Goal: Task Accomplishment & Management: Complete application form

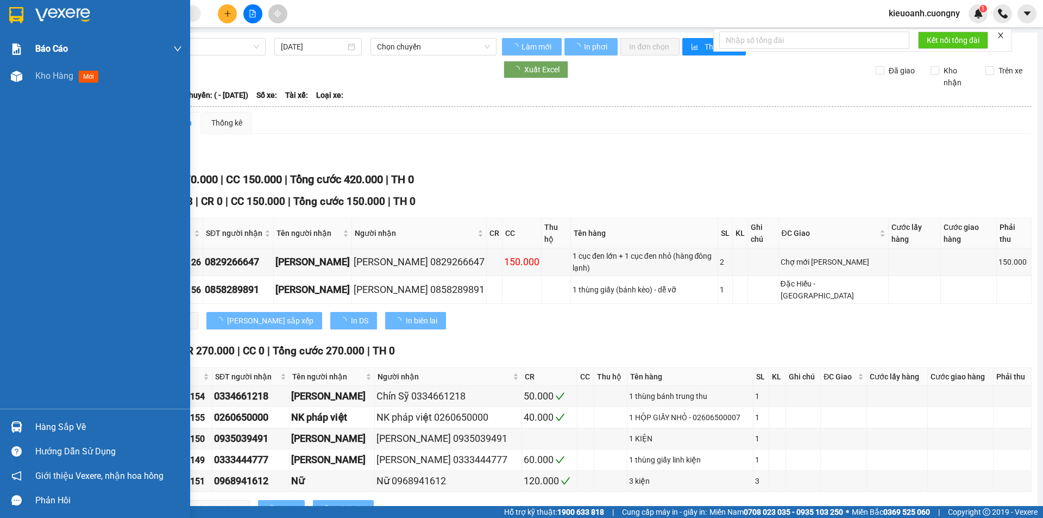
type input "[DATE]"
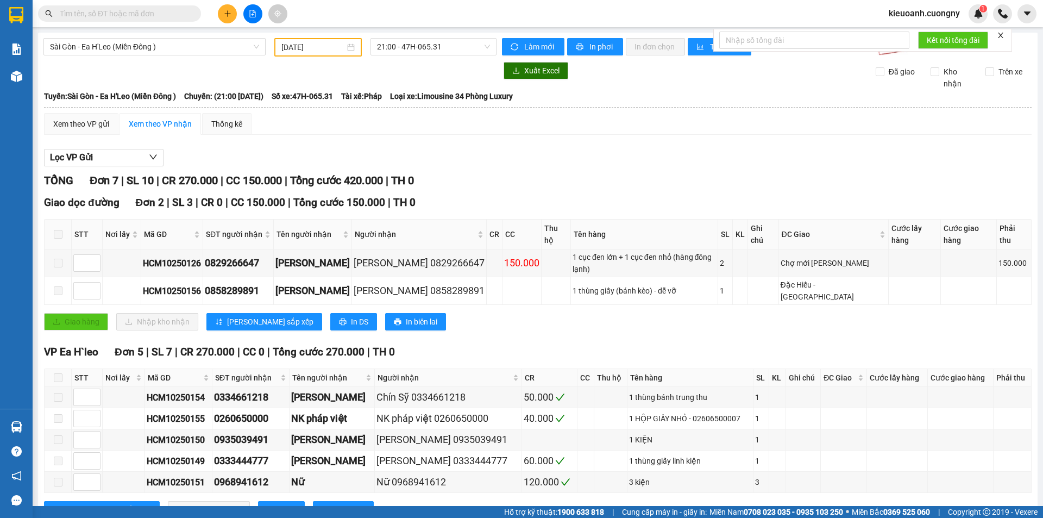
drag, startPoint x: 37, startPoint y: 7, endPoint x: 31, endPoint y: 17, distance: 11.7
click at [37, 9] on div at bounding box center [106, 13] width 212 height 16
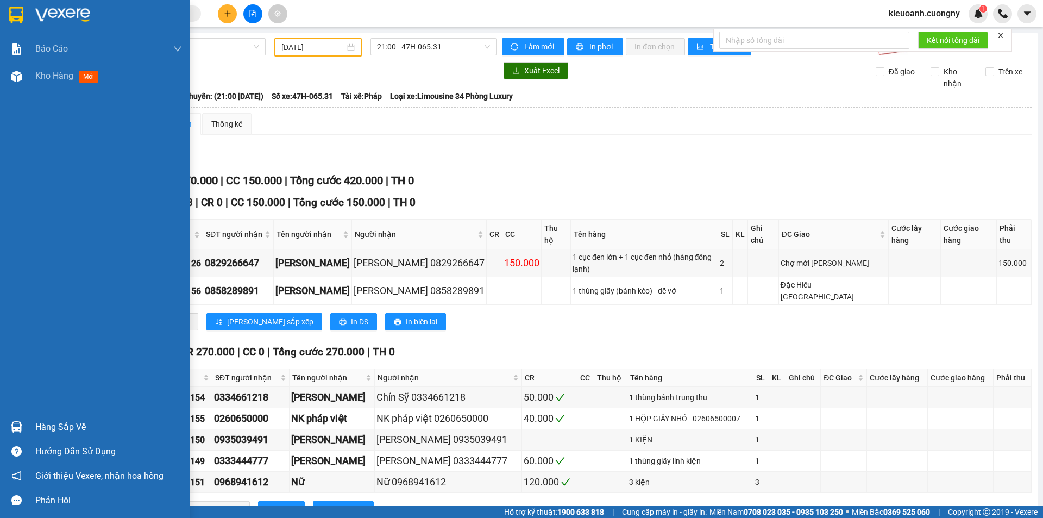
click at [21, 8] on img at bounding box center [16, 15] width 14 height 16
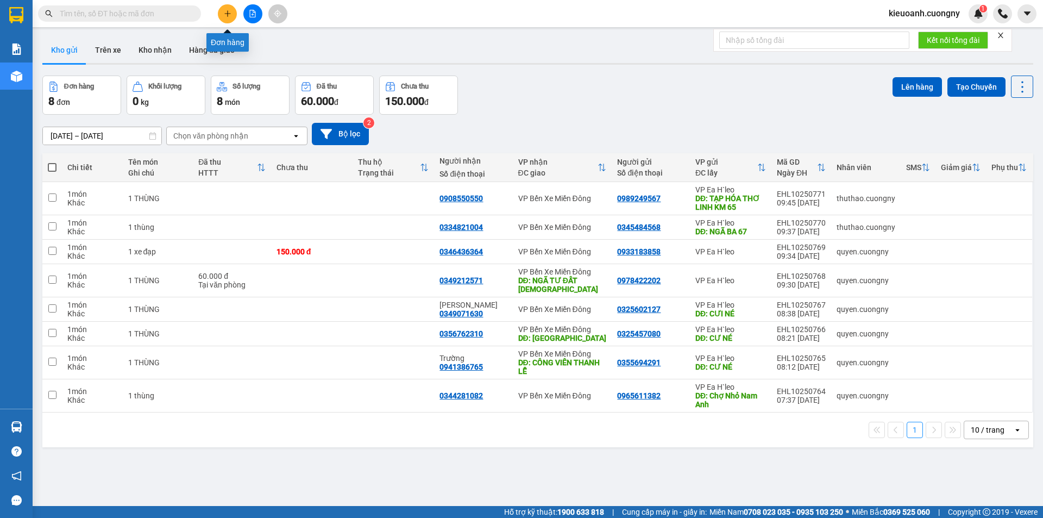
click at [229, 16] on icon "plus" at bounding box center [228, 14] width 8 height 8
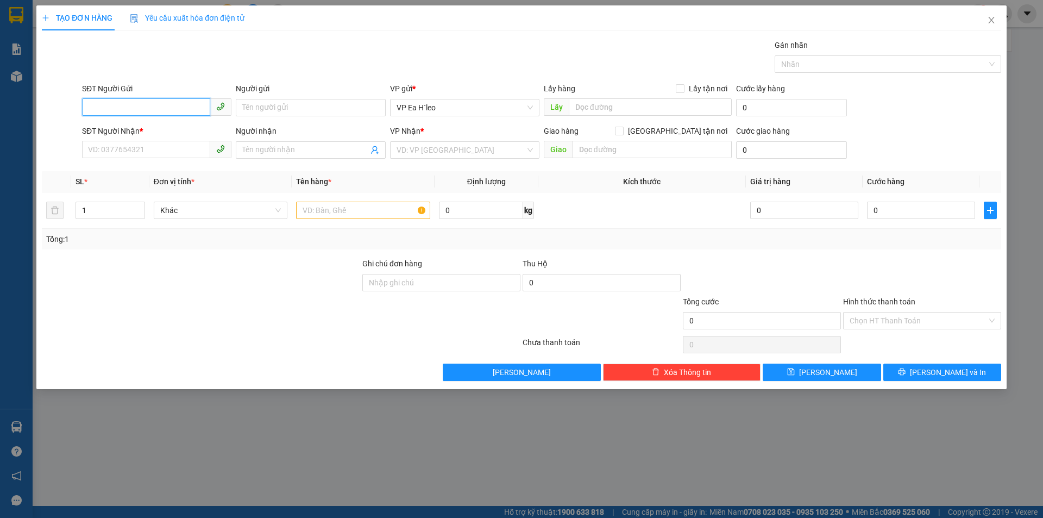
paste input "0911230830"
type input "0911230830"
click at [142, 145] on input "SĐT Người Nhận *" at bounding box center [146, 149] width 128 height 17
paste input "0945063331"
click at [187, 151] on input "0945063331" at bounding box center [146, 149] width 128 height 17
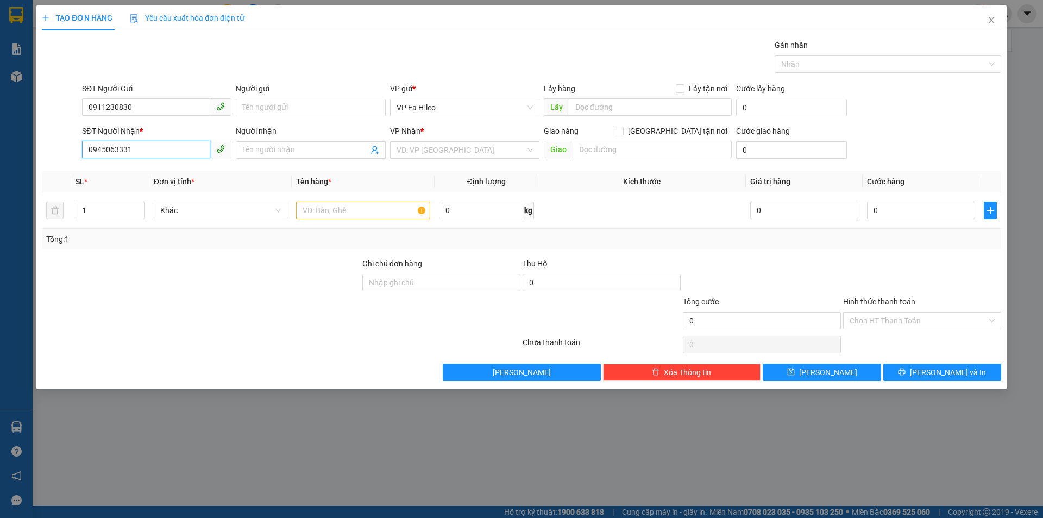
type input "0945063331"
click at [165, 148] on input "0945063331" at bounding box center [146, 149] width 128 height 17
click at [298, 156] on span at bounding box center [310, 149] width 149 height 17
click at [589, 104] on input "text" at bounding box center [650, 106] width 163 height 17
type input "Ngã Ba 67"
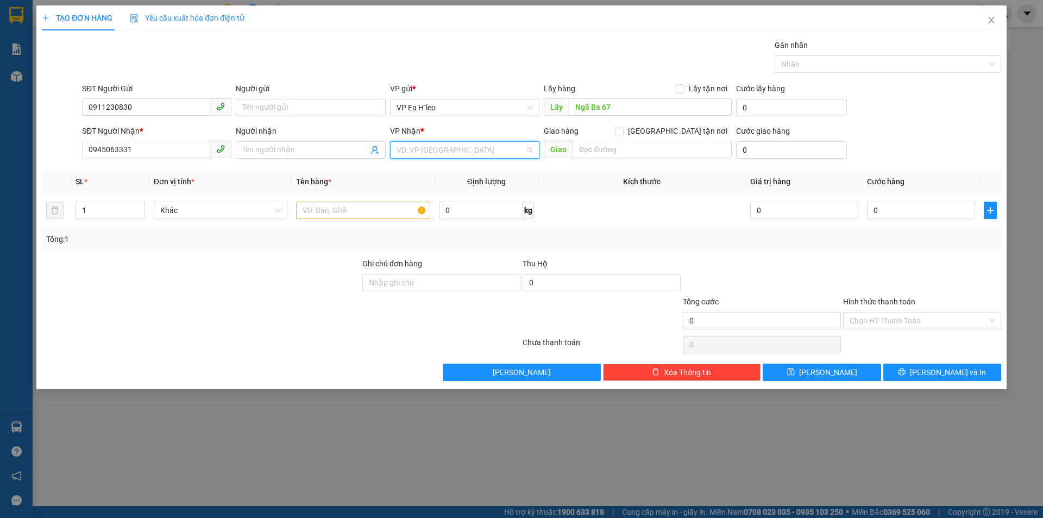
click at [457, 146] on input "search" at bounding box center [460, 150] width 129 height 16
click at [462, 185] on div "VP Bến Xe Miền Đông" at bounding box center [464, 189] width 136 height 12
click at [286, 155] on input "Người nhận" at bounding box center [304, 150] width 125 height 12
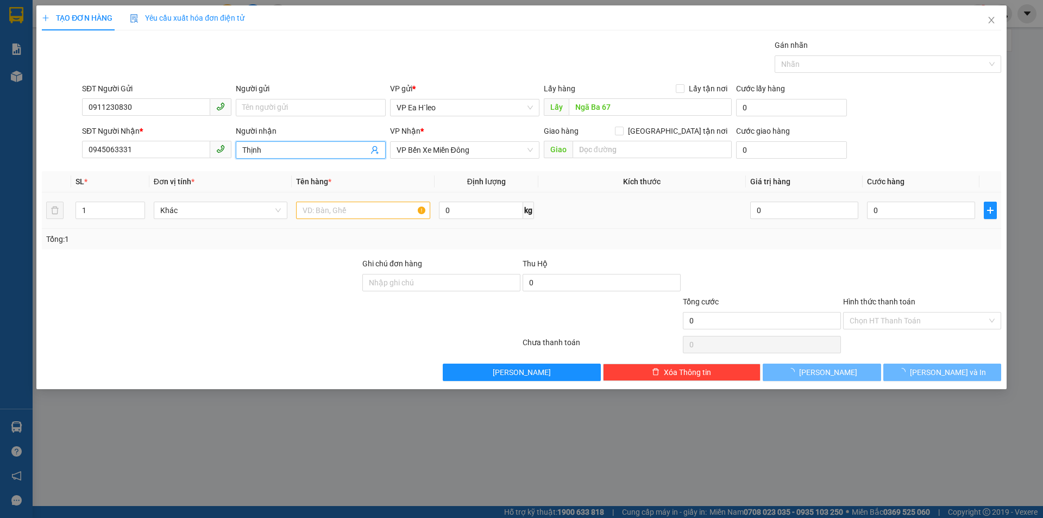
type input "Thịnh"
click at [335, 210] on input "text" at bounding box center [363, 209] width 134 height 17
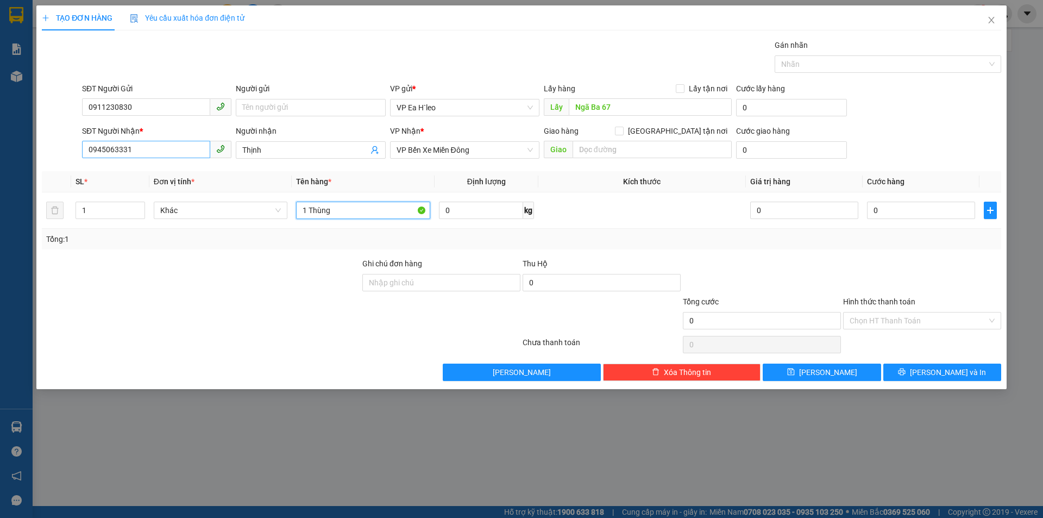
type input "1 Thùng"
click at [92, 150] on input "0945063331" at bounding box center [146, 149] width 128 height 17
click at [110, 174] on div "0945063331 - Thịnh" at bounding box center [157, 172] width 136 height 12
type input "0945063331"
click at [850, 375] on button "Lưu" at bounding box center [821, 371] width 118 height 17
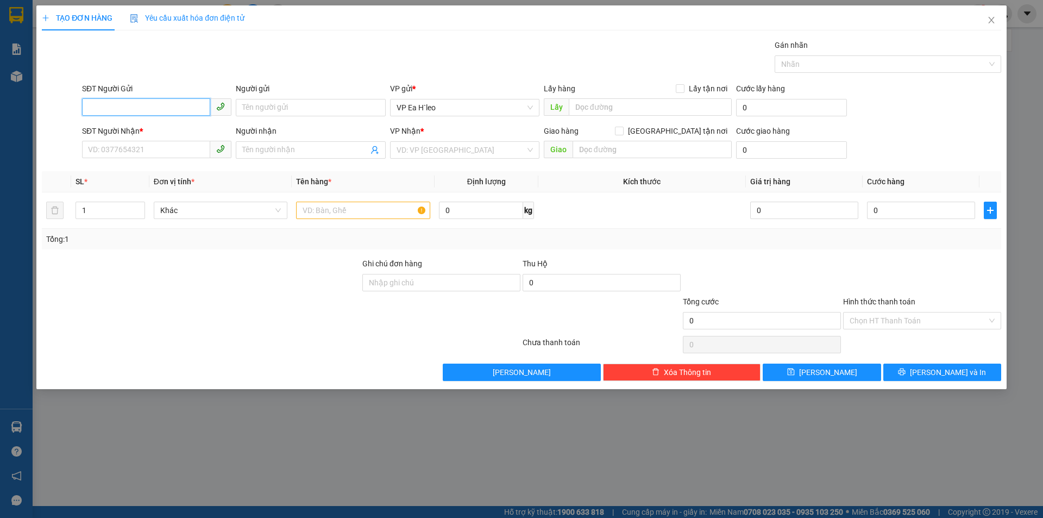
click at [102, 103] on input "SĐT Người Gửi" at bounding box center [146, 106] width 128 height 17
paste input "0866517947"
click at [90, 108] on input "0866517947" at bounding box center [146, 106] width 128 height 17
type input "0866517947"
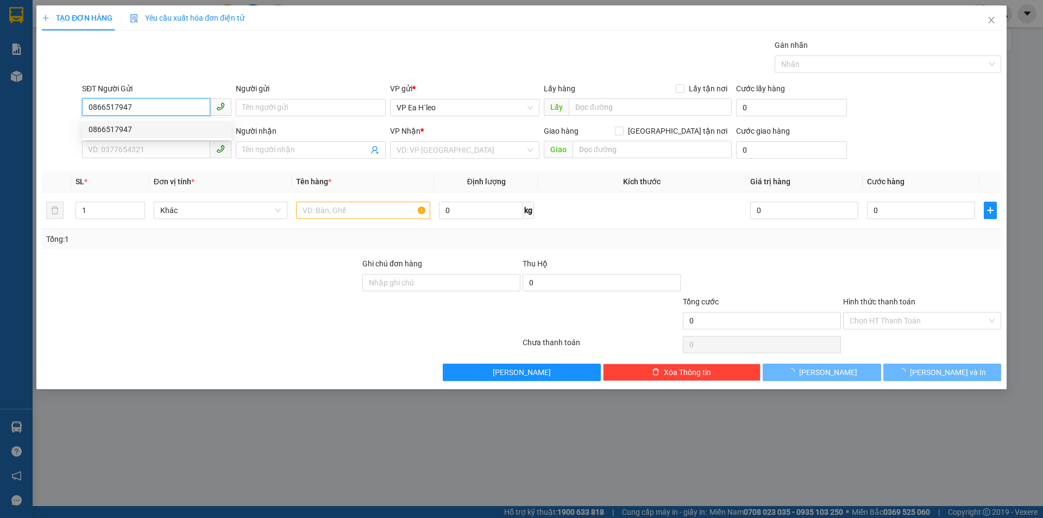
click at [137, 130] on div "0866517947" at bounding box center [157, 129] width 136 height 12
type input "0968676692"
type input "Trang"
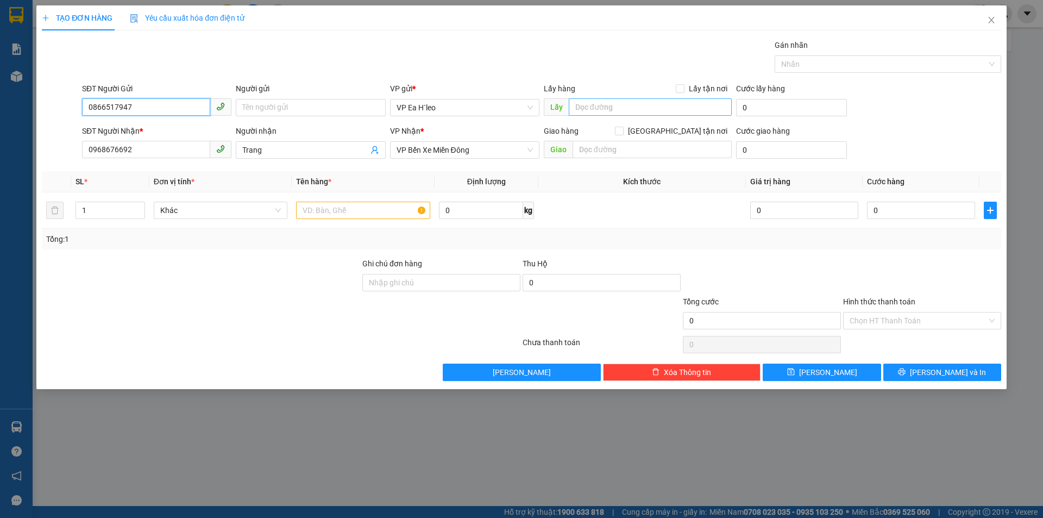
type input "0866517947"
click at [590, 108] on input "text" at bounding box center [650, 106] width 163 height 17
type input "Pon Drang"
click at [326, 210] on input "text" at bounding box center [363, 209] width 134 height 17
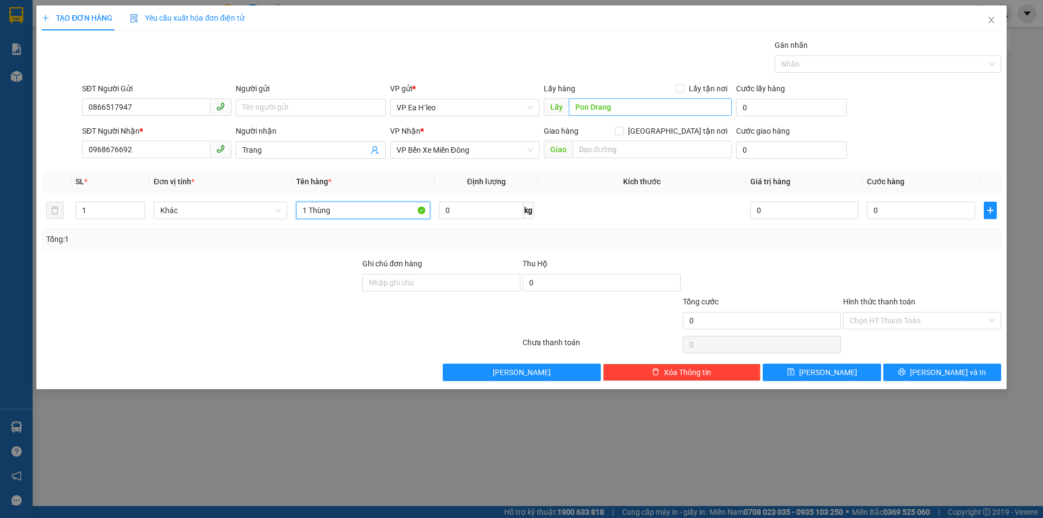
type input "1 Thùng"
click at [569, 105] on input "Pon Drang" at bounding box center [650, 106] width 163 height 17
click at [573, 107] on input "Pon Drang" at bounding box center [650, 106] width 163 height 17
type input "Chợ Mới Pon Drang"
click at [637, 241] on div "Tổng: 1" at bounding box center [521, 239] width 950 height 12
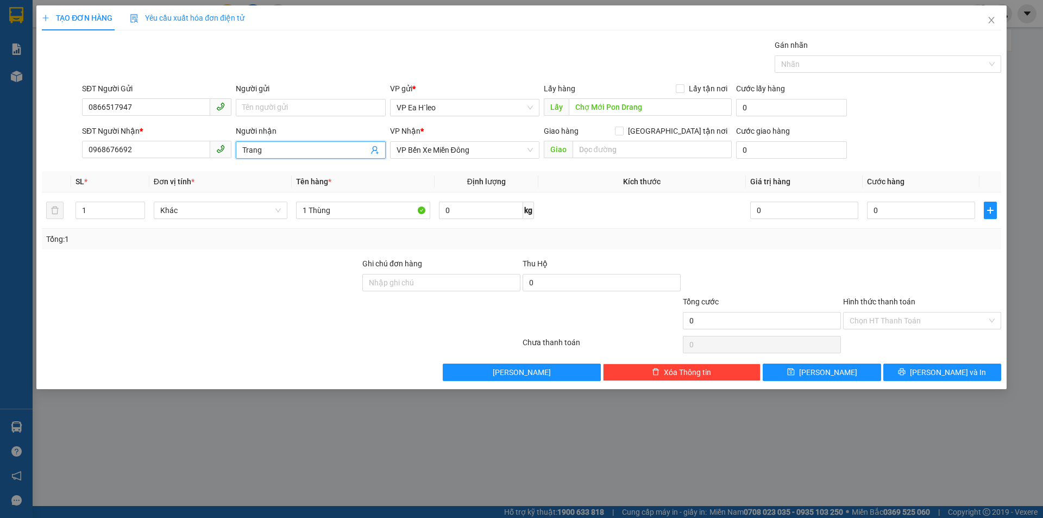
drag, startPoint x: 235, startPoint y: 162, endPoint x: 221, endPoint y: 166, distance: 14.5
click at [221, 166] on div "Transit Pickup Surcharge Ids Transit Deliver Surcharge Ids Transit Deliver Surc…" at bounding box center [521, 210] width 959 height 342
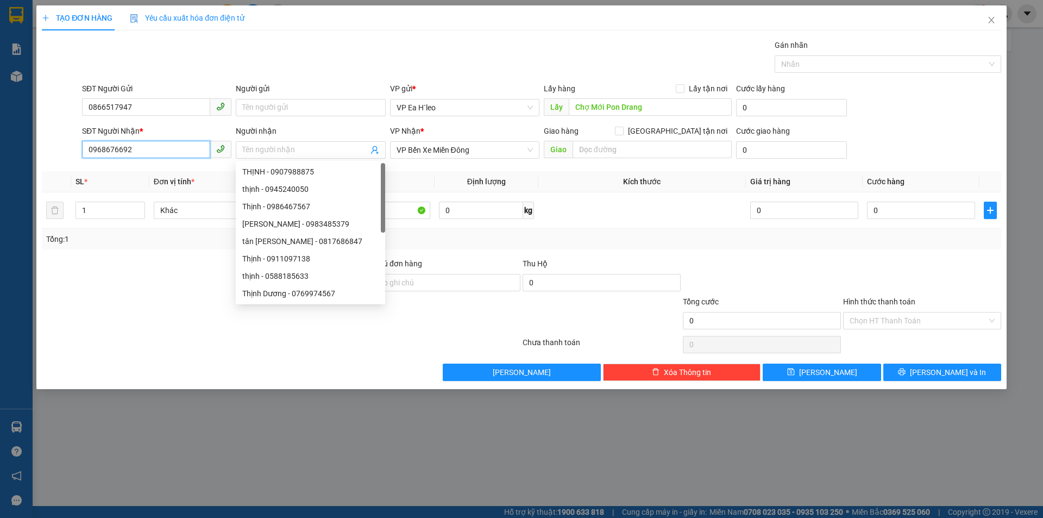
drag, startPoint x: 137, startPoint y: 153, endPoint x: 0, endPoint y: 182, distance: 140.5
click at [0, 182] on div "TẠO ĐƠN HÀNG Yêu cầu xuất hóa đơn điện tử Transit Pickup Surcharge Ids Transit …" at bounding box center [521, 259] width 1043 height 518
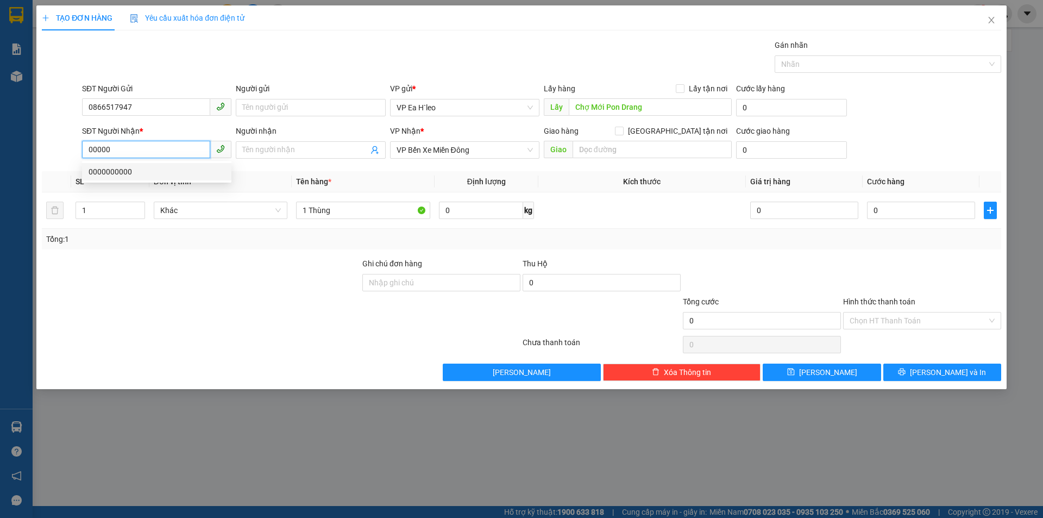
click at [114, 166] on div "0000000000" at bounding box center [157, 172] width 136 height 12
type input "0000000000"
click at [248, 152] on input "Người nhận" at bounding box center [304, 150] width 125 height 12
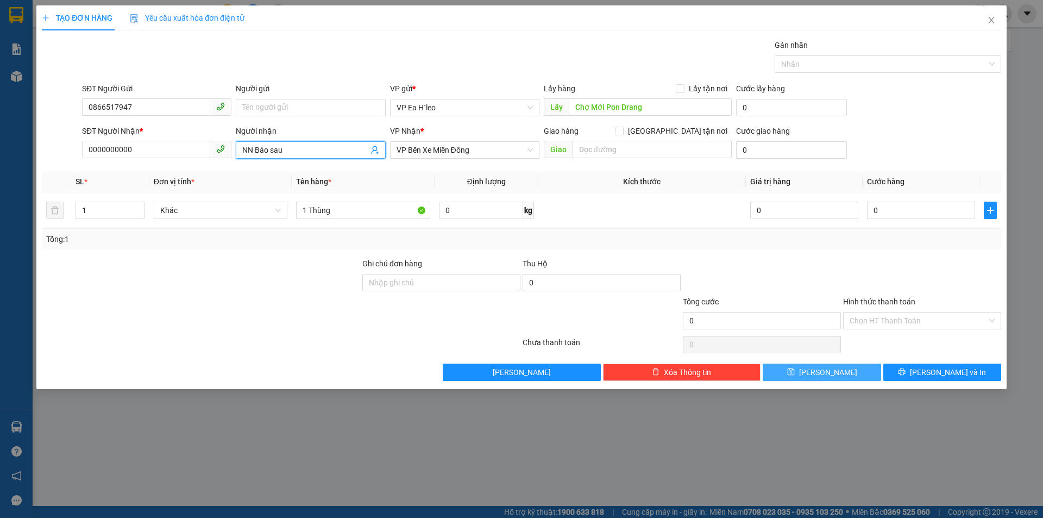
type input "NN Báo sau"
click at [794, 368] on button "Lưu" at bounding box center [821, 371] width 118 height 17
